Goal: Information Seeking & Learning: Learn about a topic

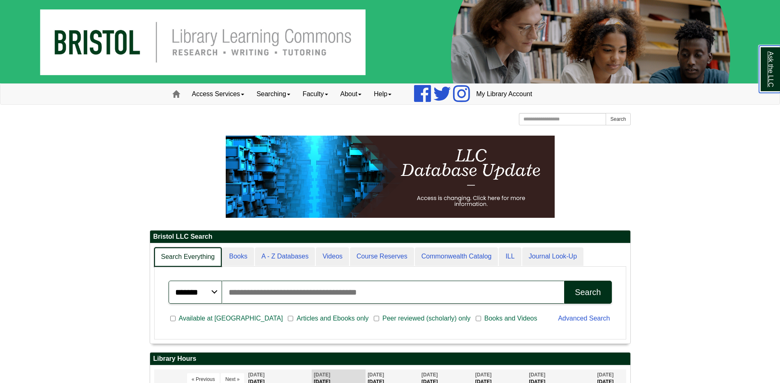
scroll to position [100, 480]
click at [238, 256] on link "Books" at bounding box center [238, 256] width 32 height 19
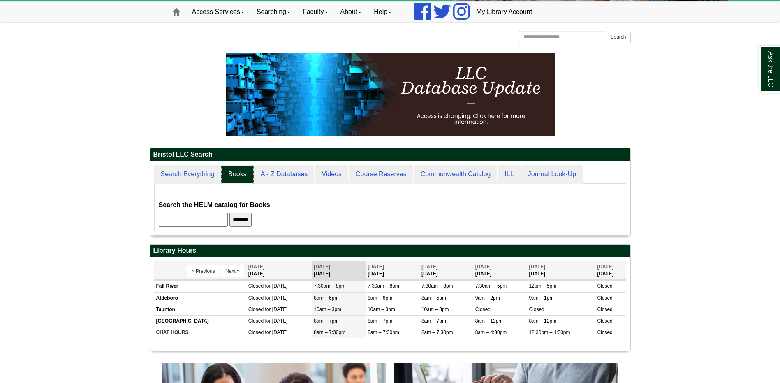
scroll to position [74, 480]
click at [219, 219] on input "text" at bounding box center [193, 220] width 69 height 14
click at [252, 217] on input "******" at bounding box center [240, 220] width 22 height 14
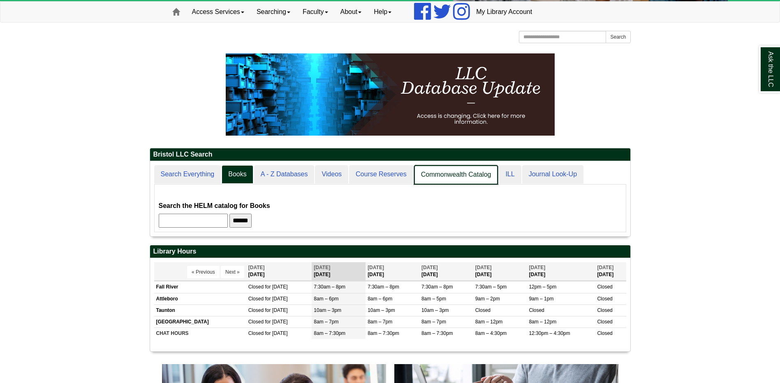
scroll to position [75, 480]
click at [474, 175] on link "Commonwealth Catalog" at bounding box center [456, 174] width 84 height 19
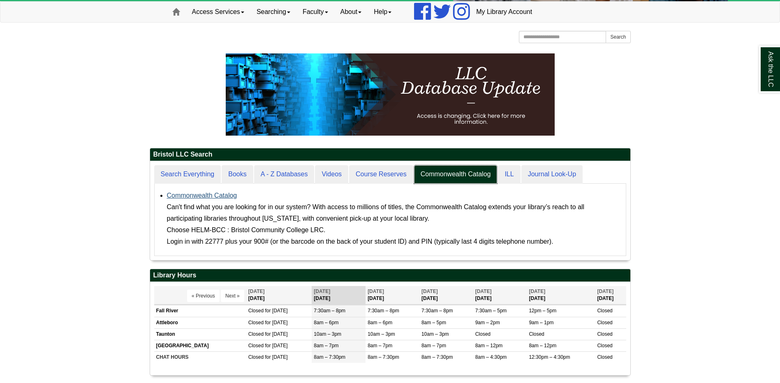
scroll to position [99, 480]
click at [196, 194] on link "Commonwealth Catalog" at bounding box center [202, 195] width 70 height 7
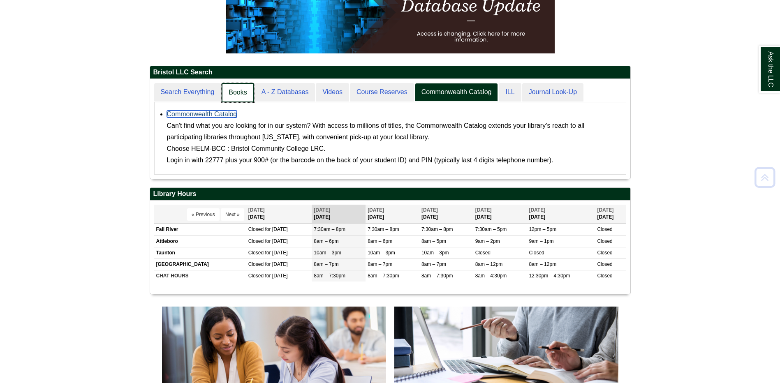
scroll to position [100, 480]
click at [234, 95] on link "Books" at bounding box center [238, 92] width 32 height 19
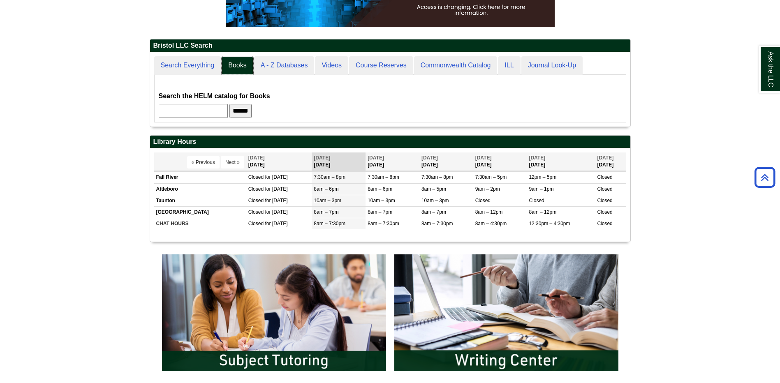
scroll to position [205, 0]
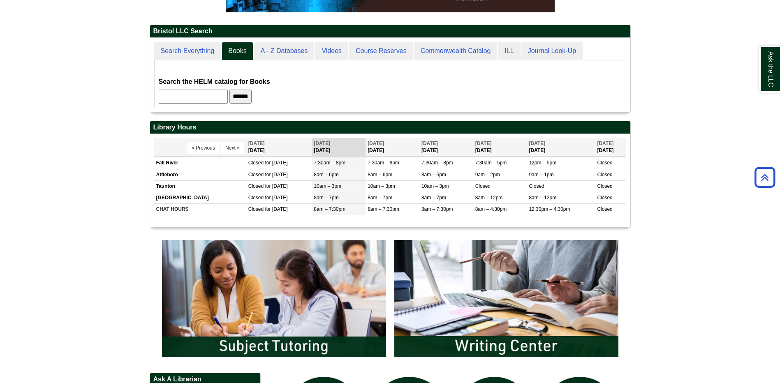
click at [245, 95] on input "******" at bounding box center [240, 97] width 22 height 14
click at [252, 92] on input "******" at bounding box center [240, 97] width 22 height 14
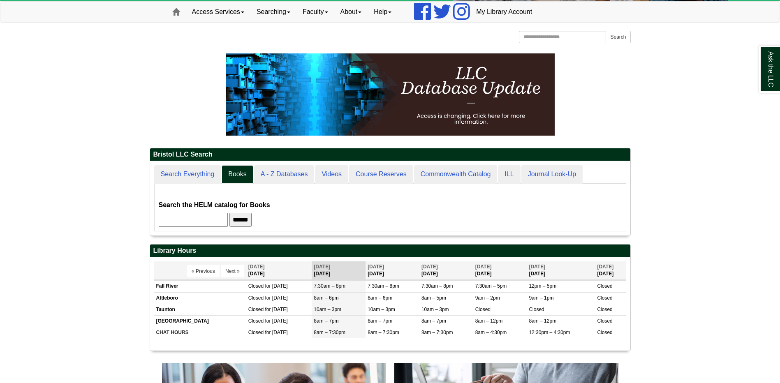
click at [204, 221] on input "text" at bounding box center [193, 220] width 69 height 14
type input "**********"
click at [229, 213] on input "******" at bounding box center [240, 220] width 22 height 14
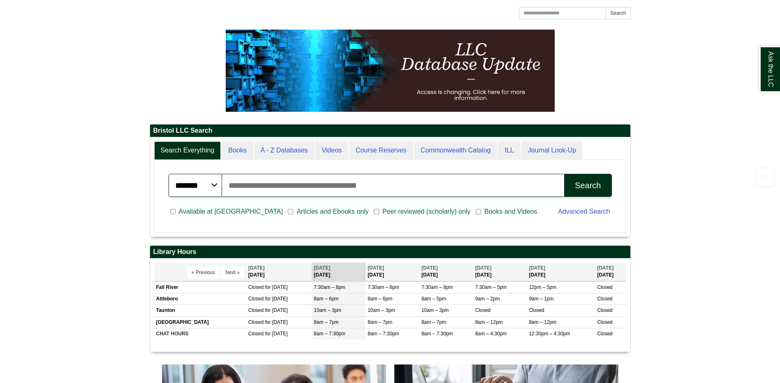
scroll to position [99, 480]
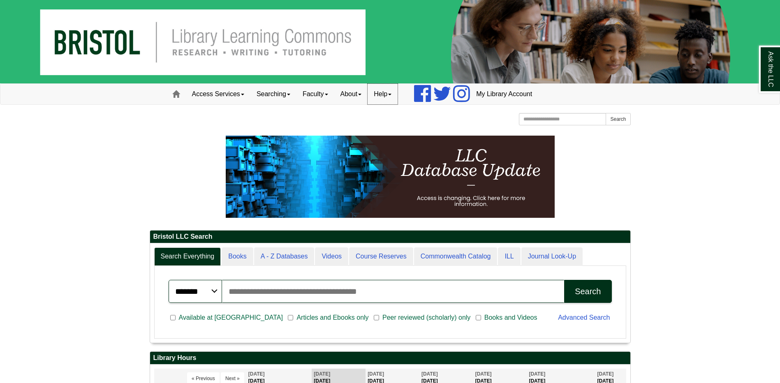
click at [388, 91] on link "Help" at bounding box center [382, 94] width 30 height 21
click at [394, 114] on link "Email Us" at bounding box center [405, 111] width 74 height 9
click at [391, 92] on link "Help" at bounding box center [382, 94] width 30 height 21
click at [393, 118] on link "Chat with Us" at bounding box center [405, 120] width 74 height 9
click at [393, 92] on link "Help" at bounding box center [382, 94] width 30 height 21
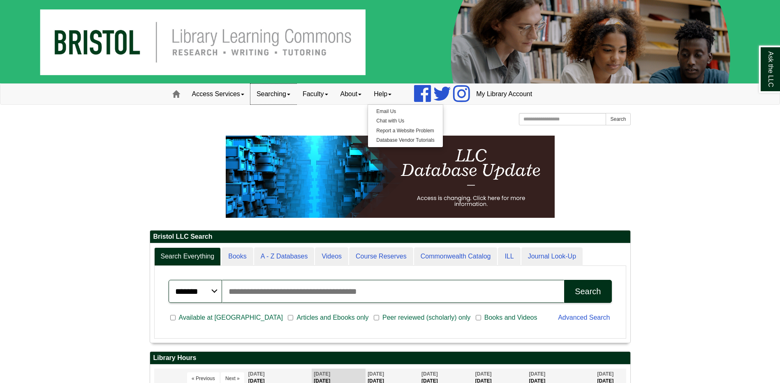
click at [295, 96] on link "Searching" at bounding box center [273, 94] width 46 height 21
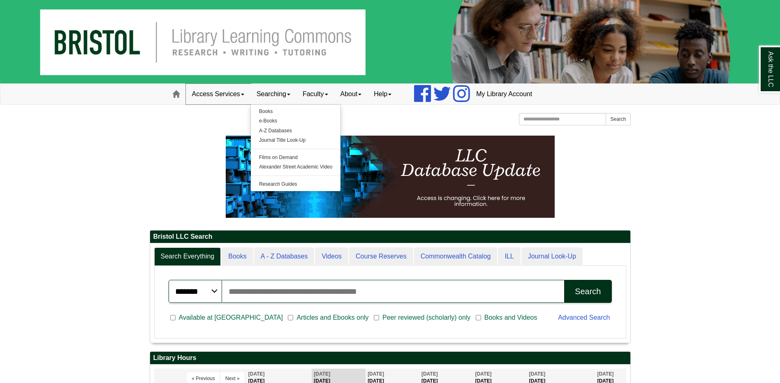
click at [235, 93] on link "Access Services" at bounding box center [218, 94] width 65 height 21
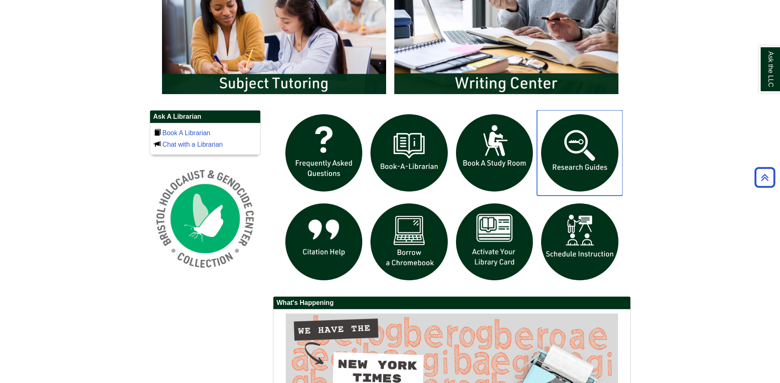
click at [581, 168] on img "slideshow" at bounding box center [579, 152] width 85 height 85
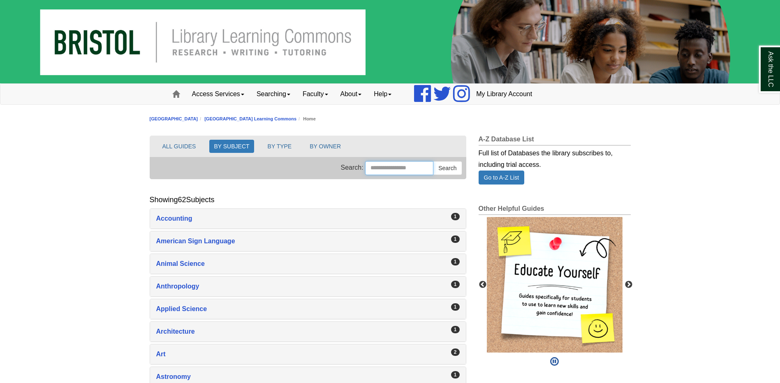
click at [409, 171] on input "Search this Group" at bounding box center [399, 168] width 68 height 14
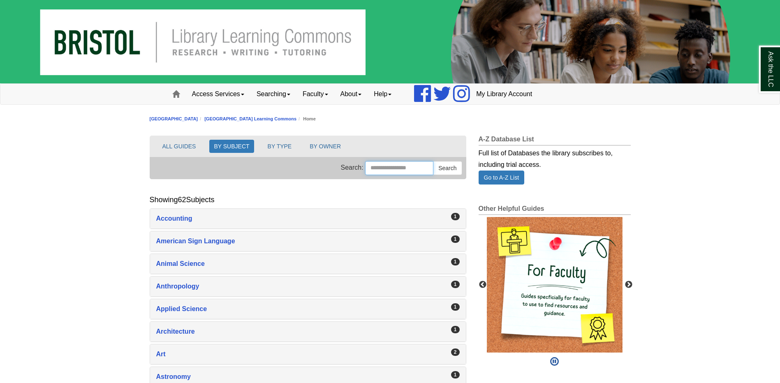
click at [404, 170] on input "Search this Group" at bounding box center [399, 168] width 68 height 14
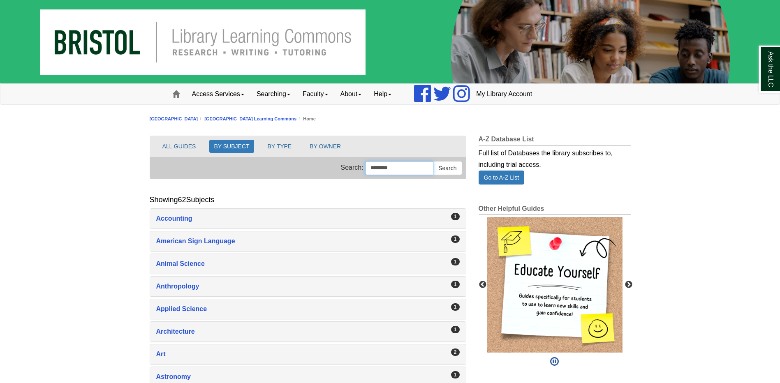
type input "********"
click at [433, 161] on button "Search" at bounding box center [447, 168] width 29 height 14
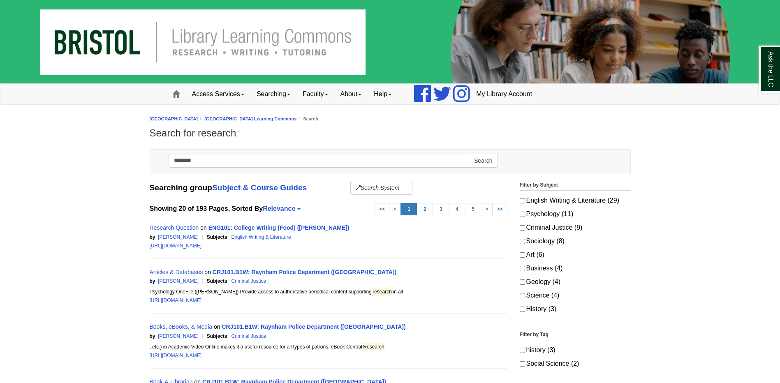
click at [261, 224] on div "Research Question on ENG101: College Writing (Food) (Benson)" at bounding box center [329, 228] width 358 height 10
click at [257, 228] on link "ENG101: College Writing (Food) (Benson)" at bounding box center [278, 227] width 141 height 7
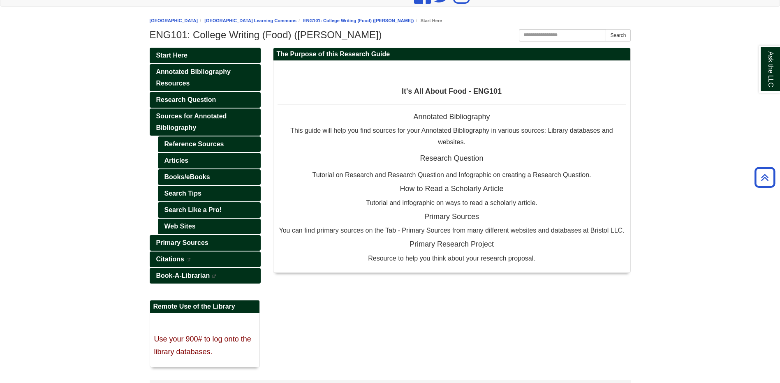
scroll to position [85, 0]
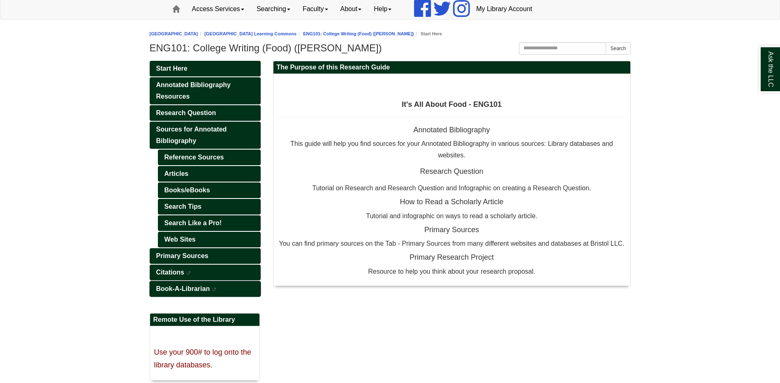
click at [183, 290] on span "Book-A-Librarian" at bounding box center [183, 288] width 54 height 7
click at [182, 113] on span "Research Question" at bounding box center [186, 112] width 60 height 7
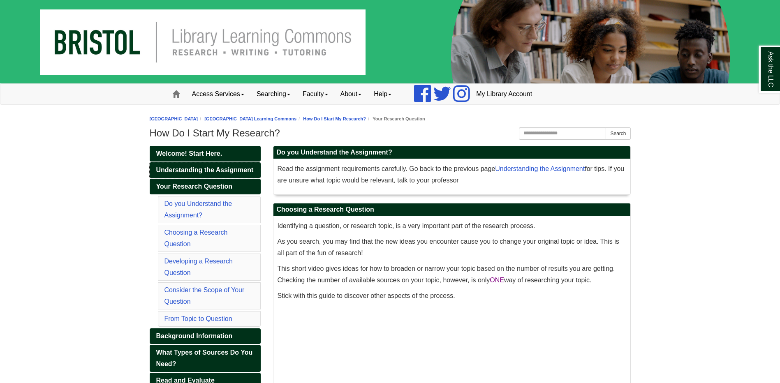
click at [204, 170] on span "Understanding the Assignment" at bounding box center [204, 169] width 97 height 7
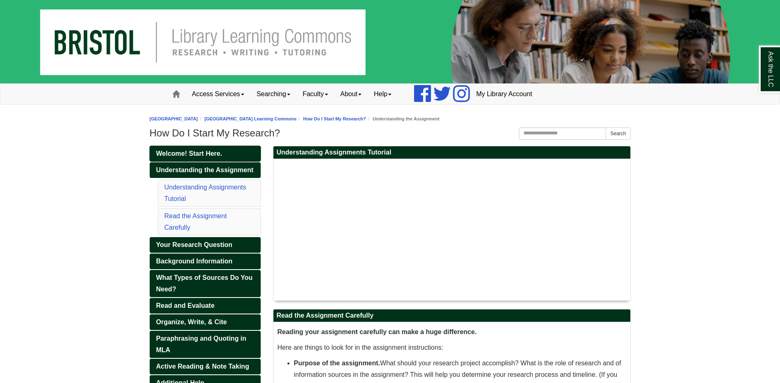
click at [207, 154] on span "Welcome! Start Here." at bounding box center [189, 153] width 66 height 7
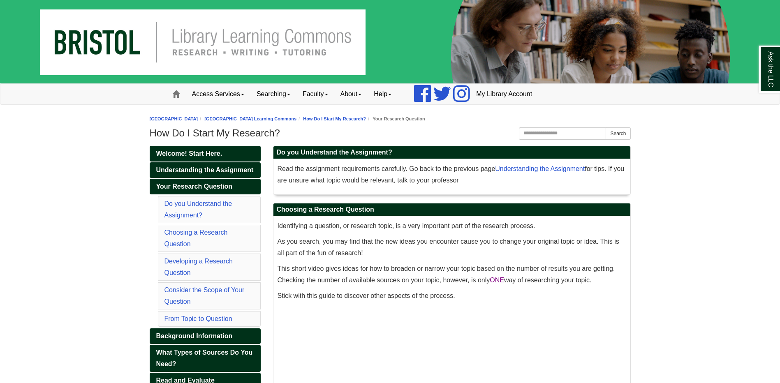
click at [288, 115] on li "[GEOGRAPHIC_DATA] Learning Commons" at bounding box center [247, 119] width 99 height 8
click at [290, 118] on link "[GEOGRAPHIC_DATA] Learning Commons" at bounding box center [250, 118] width 92 height 5
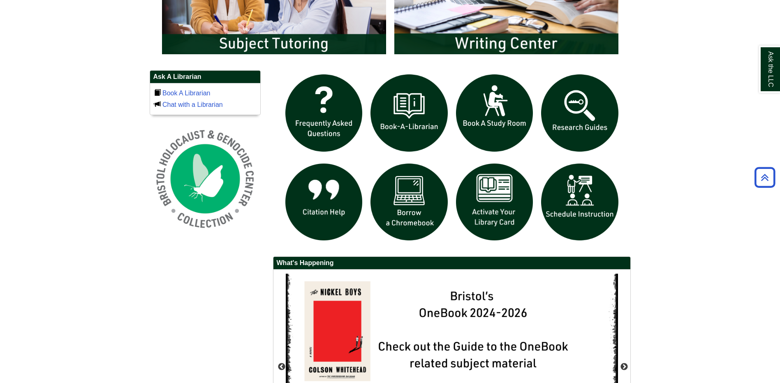
scroll to position [534, 0]
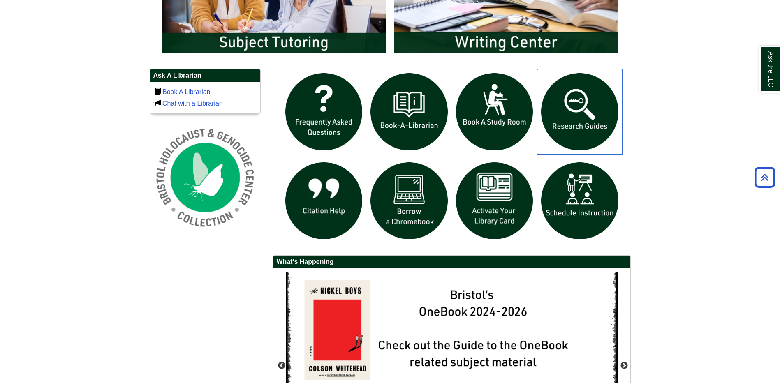
click at [583, 118] on img "slideshow" at bounding box center [579, 111] width 85 height 85
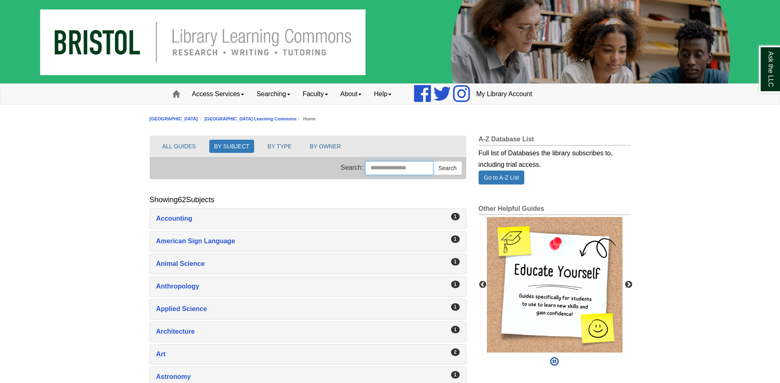
click at [390, 168] on input "Search this Group" at bounding box center [399, 168] width 68 height 14
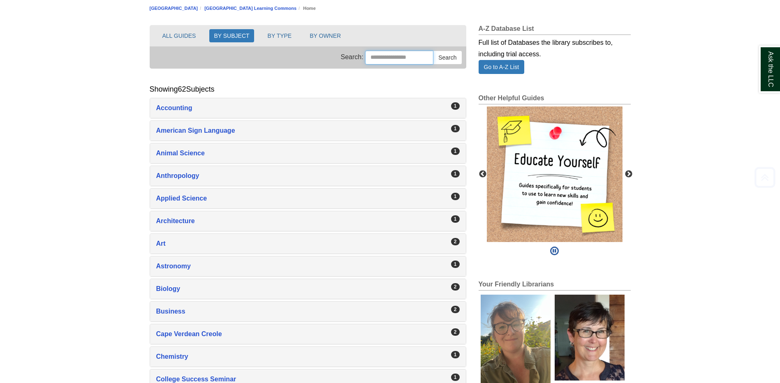
scroll to position [123, 0]
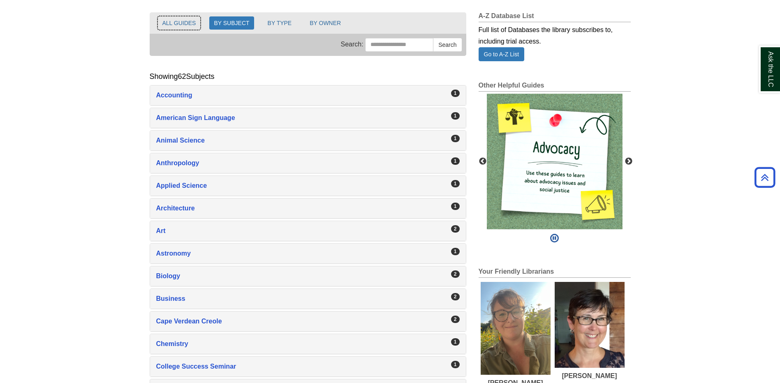
click at [171, 21] on button "ALL GUIDES" at bounding box center [179, 22] width 43 height 13
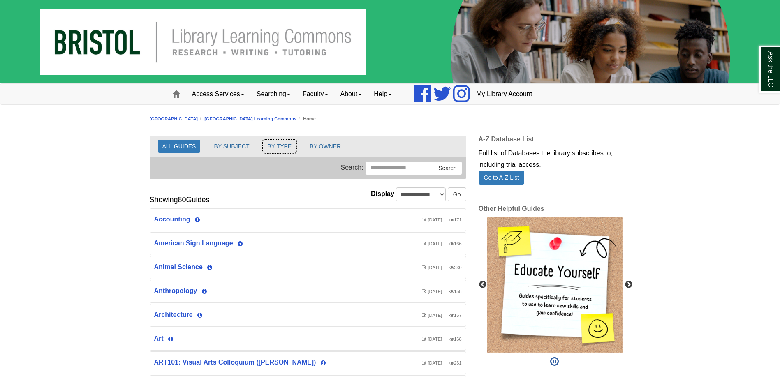
click at [270, 144] on button "BY TYPE" at bounding box center [279, 146] width 33 height 13
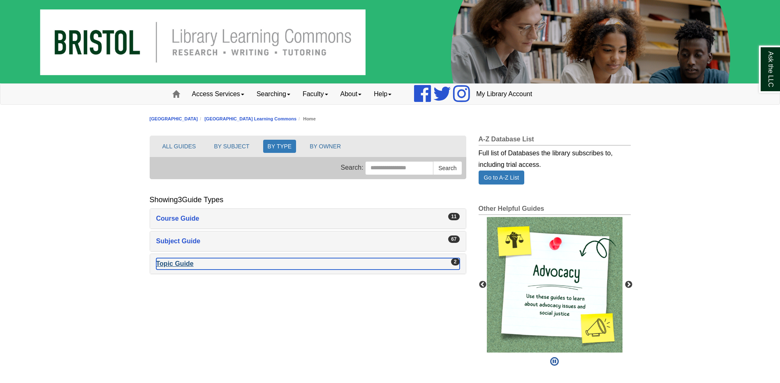
click at [178, 264] on div "Topic Guide , 2 guides" at bounding box center [307, 264] width 303 height 12
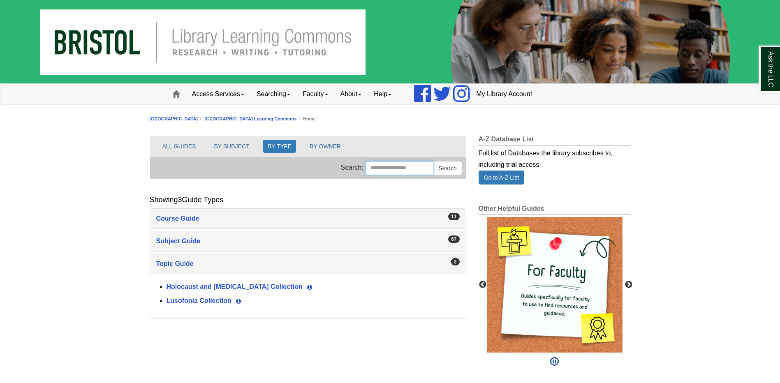
click at [395, 169] on input "Search this Group" at bounding box center [399, 168] width 68 height 14
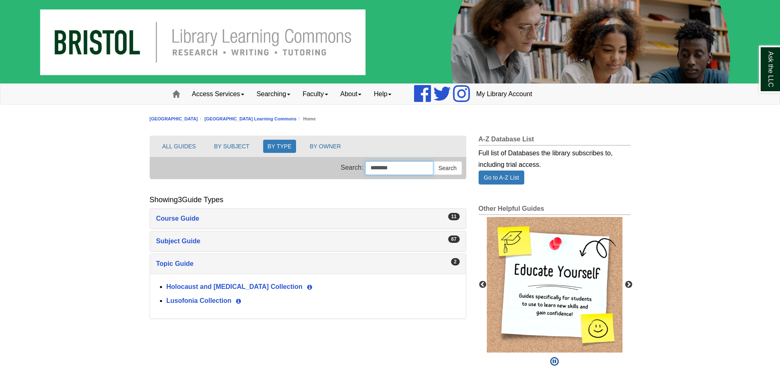
type input "********"
click at [433, 161] on button "Search" at bounding box center [447, 168] width 29 height 14
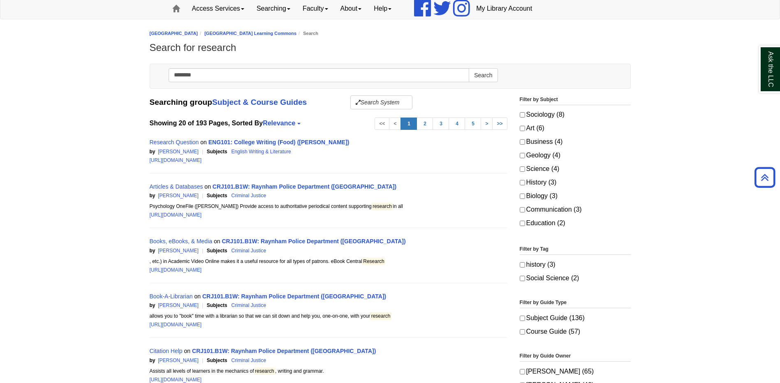
scroll to position [82, 0]
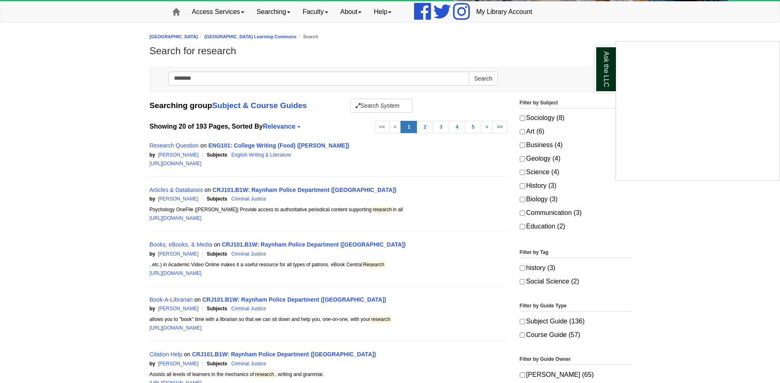
click at [350, 9] on div "Ask the LLC" at bounding box center [390, 191] width 780 height 383
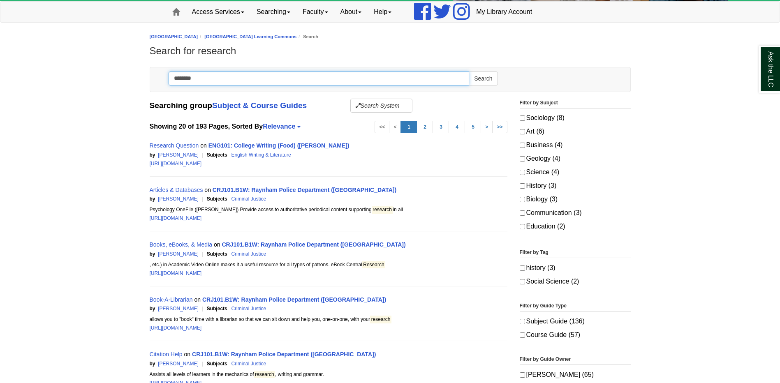
click at [245, 74] on input "********" at bounding box center [318, 79] width 301 height 14
click at [468, 72] on button "Search" at bounding box center [482, 79] width 29 height 14
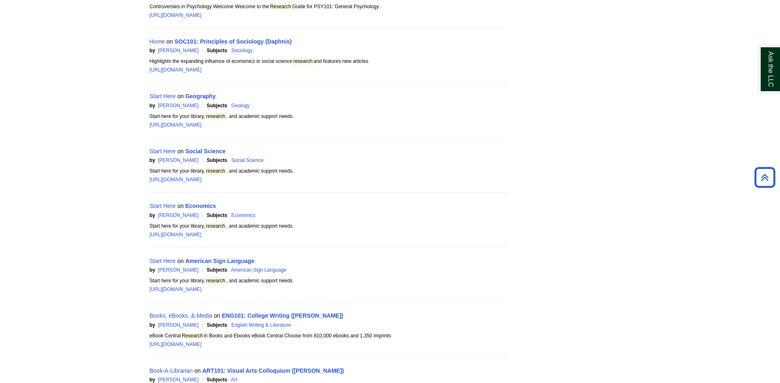
scroll to position [781, 0]
click at [163, 203] on link "Start Here" at bounding box center [163, 204] width 26 height 7
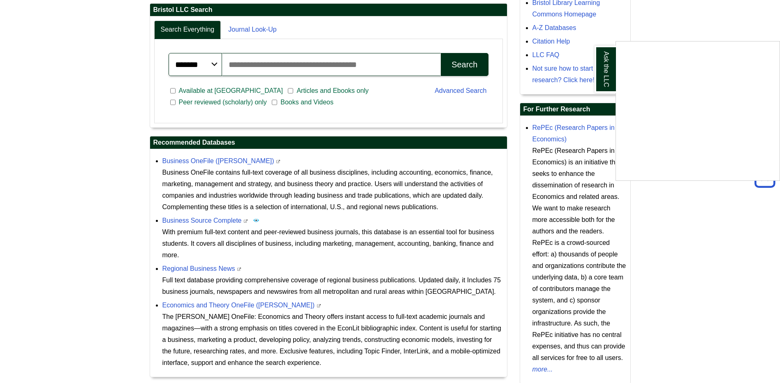
scroll to position [292, 0]
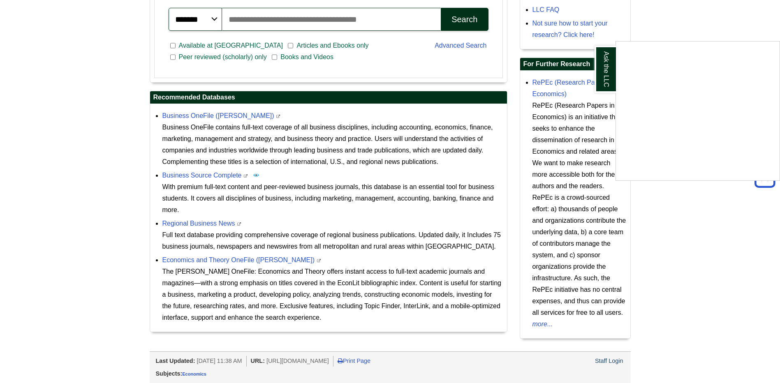
click at [741, 275] on div "Ask the LLC" at bounding box center [390, 191] width 780 height 383
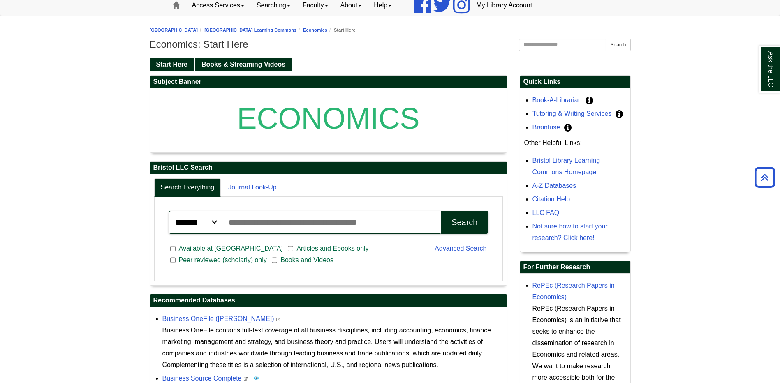
scroll to position [45, 0]
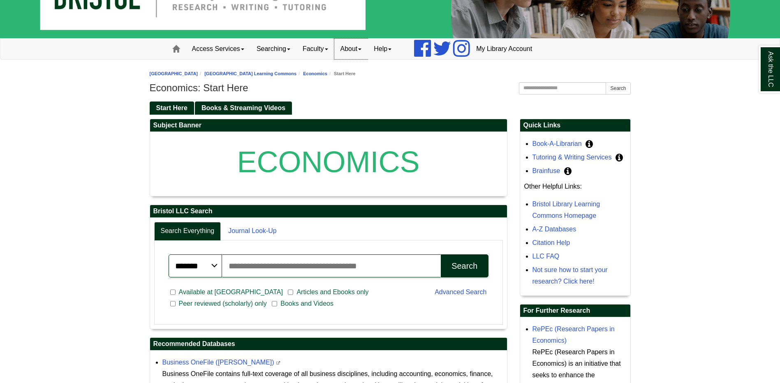
click at [358, 51] on link "About" at bounding box center [351, 49] width 34 height 21
click at [391, 53] on link "Help" at bounding box center [382, 49] width 30 height 21
click at [390, 65] on link "Email Us" at bounding box center [405, 66] width 74 height 9
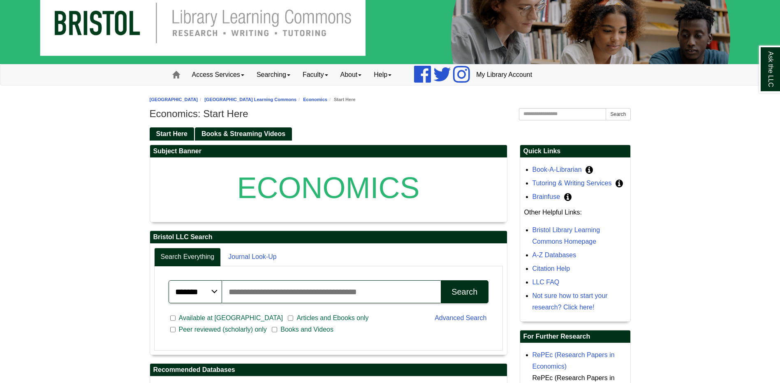
scroll to position [0, 0]
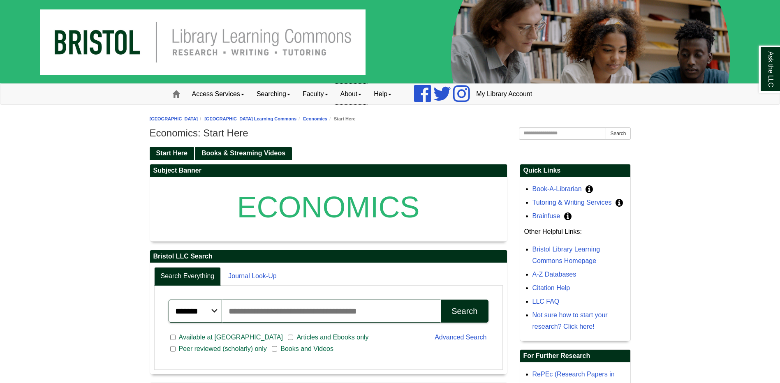
click at [360, 94] on link "About" at bounding box center [351, 94] width 34 height 21
click at [391, 91] on link "Help" at bounding box center [382, 94] width 30 height 21
click at [406, 120] on link "Chat with Us" at bounding box center [405, 120] width 74 height 9
